Goal: Task Accomplishment & Management: Complete application form

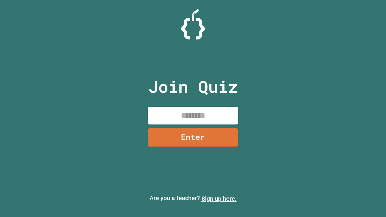
click at [219, 199] on link "Sign up here." at bounding box center [218, 198] width 35 height 7
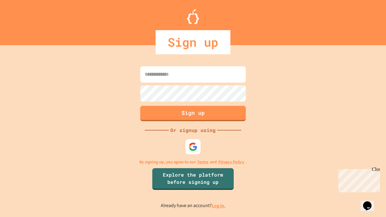
click at [219, 206] on link "Log in." at bounding box center [219, 206] width 14 height 6
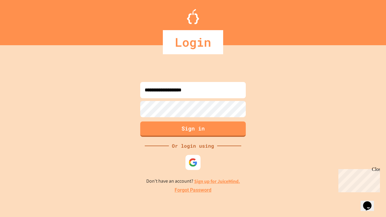
type input "**********"
